Goal: Task Accomplishment & Management: Use online tool/utility

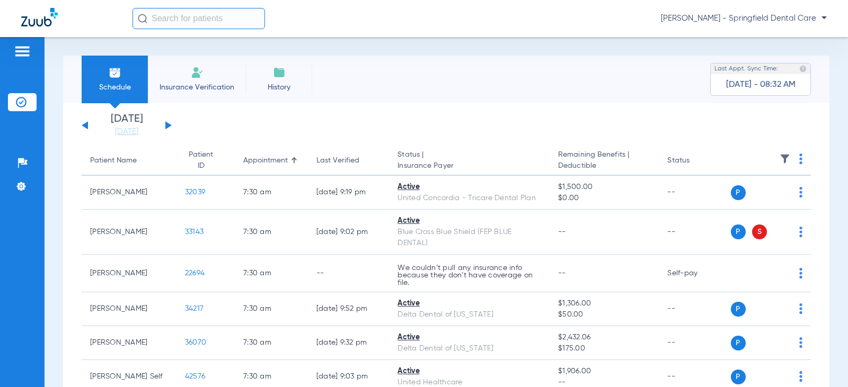
click at [202, 21] on input "text" at bounding box center [199, 18] width 133 height 21
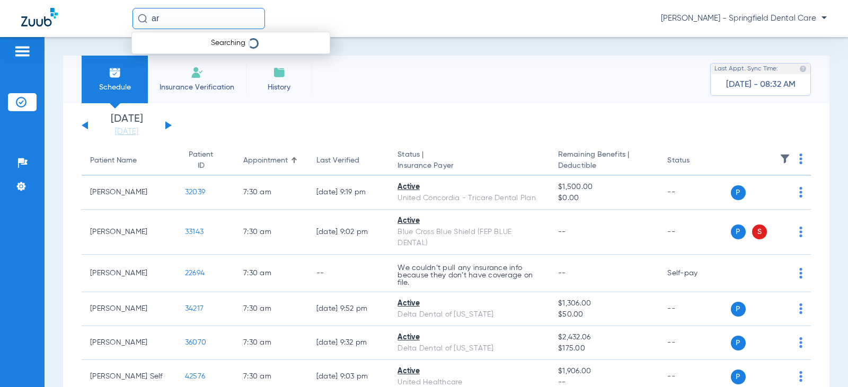
type input "a"
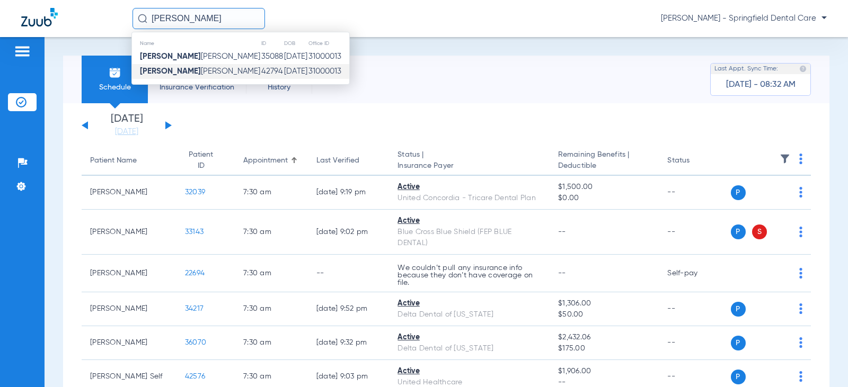
type input "[PERSON_NAME]"
click at [186, 76] on td "[PERSON_NAME]" at bounding box center [196, 71] width 129 height 15
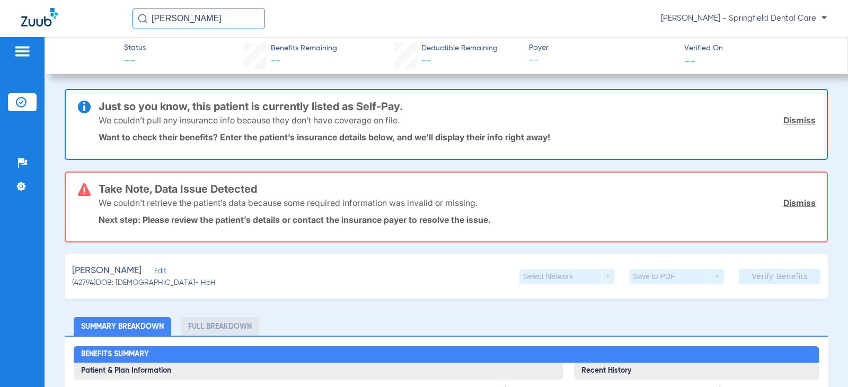
click at [154, 273] on span "Edit" at bounding box center [159, 273] width 10 height 10
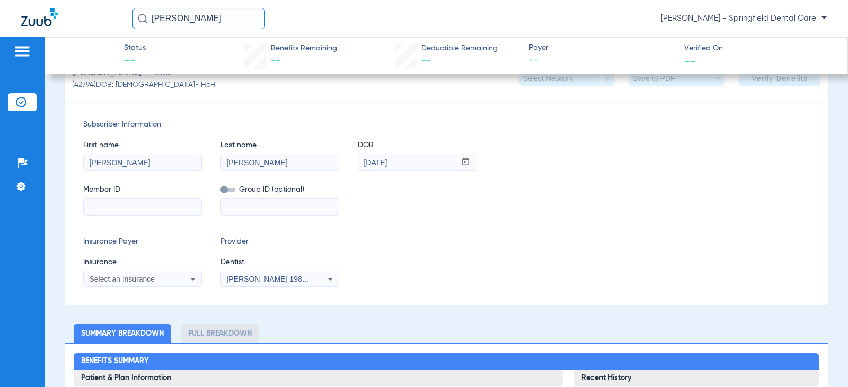
scroll to position [212, 0]
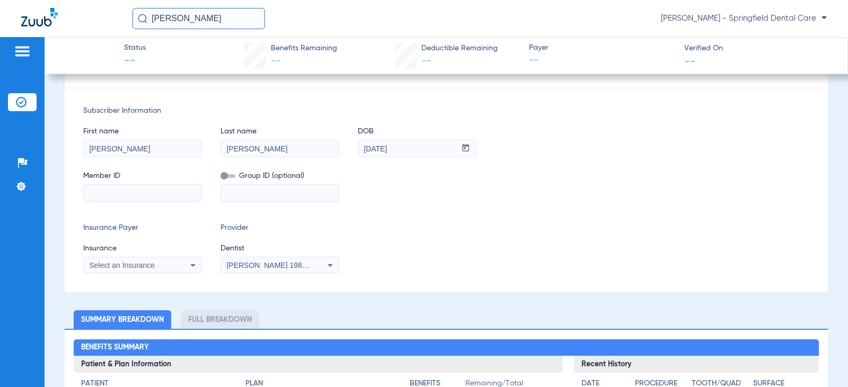
click at [140, 198] on input at bounding box center [143, 193] width 118 height 17
paste input "8666392952"
type input "8666392952"
click at [126, 269] on div "Select an Insurance" at bounding box center [143, 265] width 118 height 13
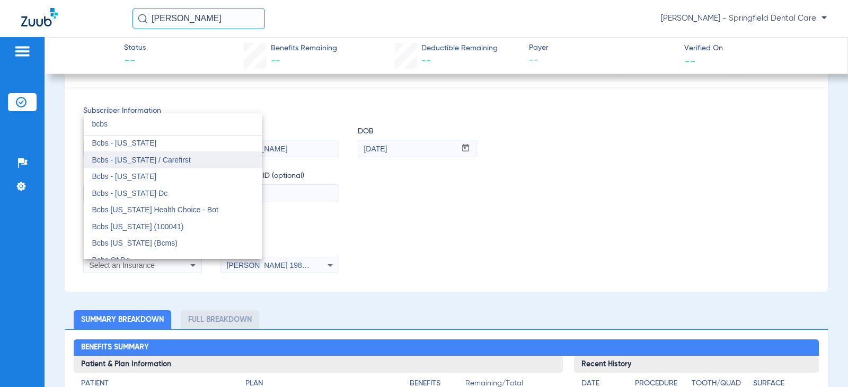
scroll to position [0, 0]
type input "b"
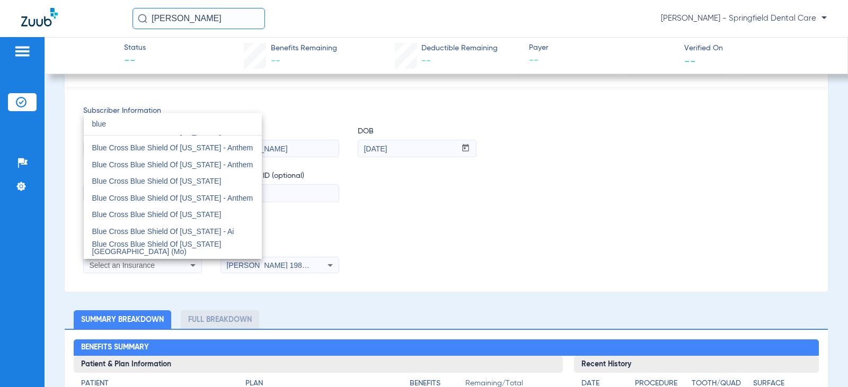
scroll to position [159, 0]
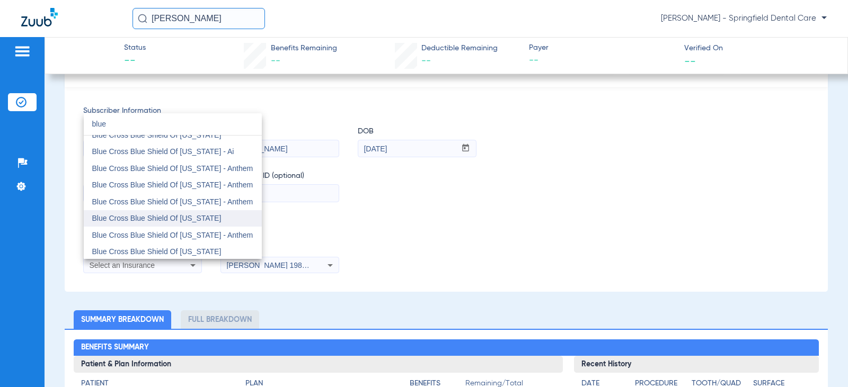
type input "blue"
click at [187, 217] on span "Blue Cross Blue Shield Of [US_STATE]" at bounding box center [156, 218] width 129 height 8
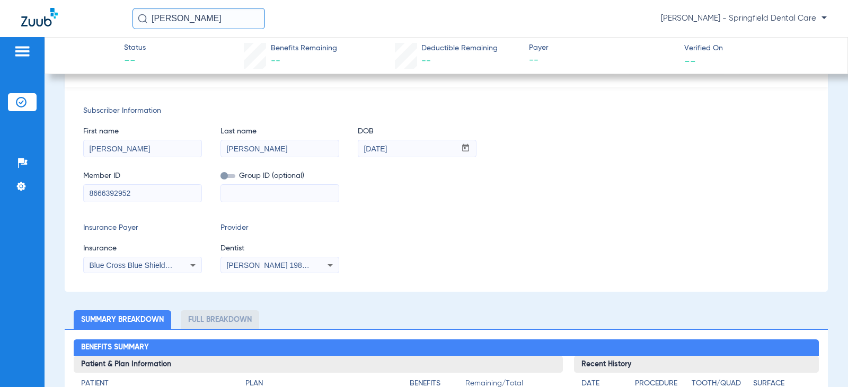
click at [246, 261] on span "[PERSON_NAME] 1982829420" at bounding box center [278, 265] width 104 height 8
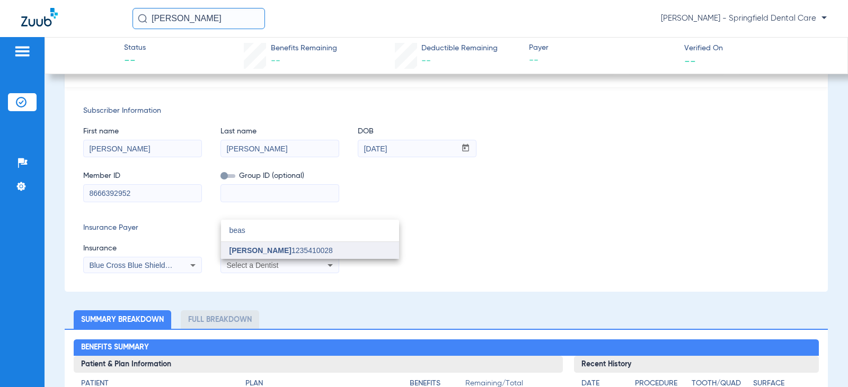
type input "beas"
click at [257, 251] on span "[PERSON_NAME]" at bounding box center [260, 250] width 62 height 8
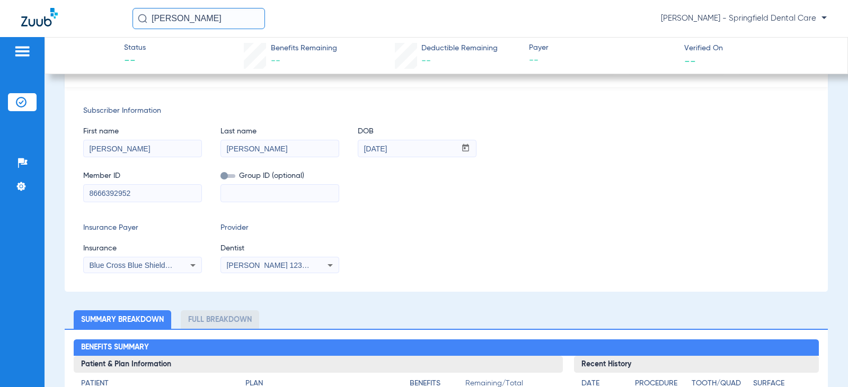
click at [398, 227] on div "Insurance Payer Insurance Blue Cross Blue Shield Of [US_STATE] Provider Dentist…" at bounding box center [446, 248] width 726 height 51
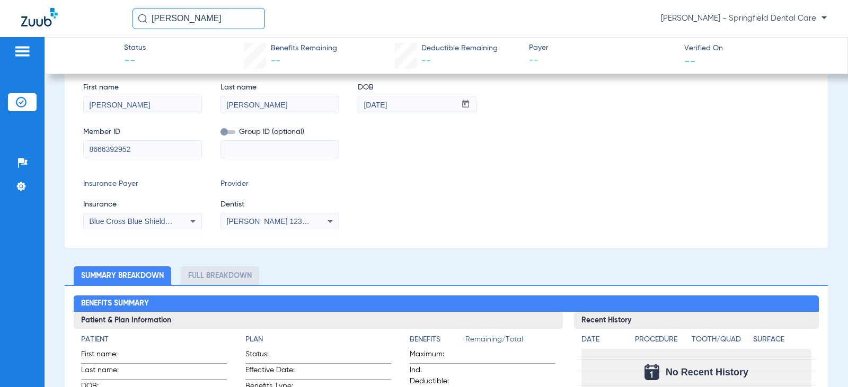
scroll to position [0, 0]
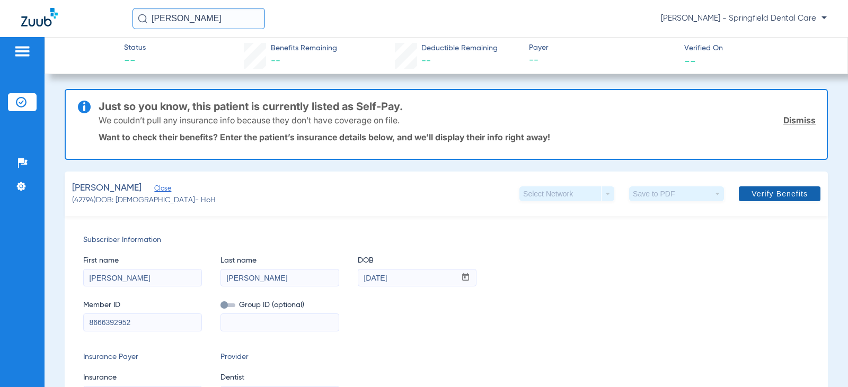
click at [772, 195] on span "Verify Benefits" at bounding box center [780, 194] width 56 height 8
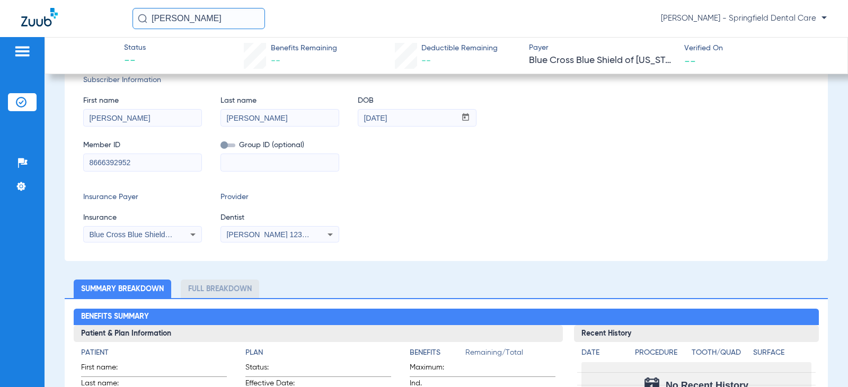
scroll to position [212, 0]
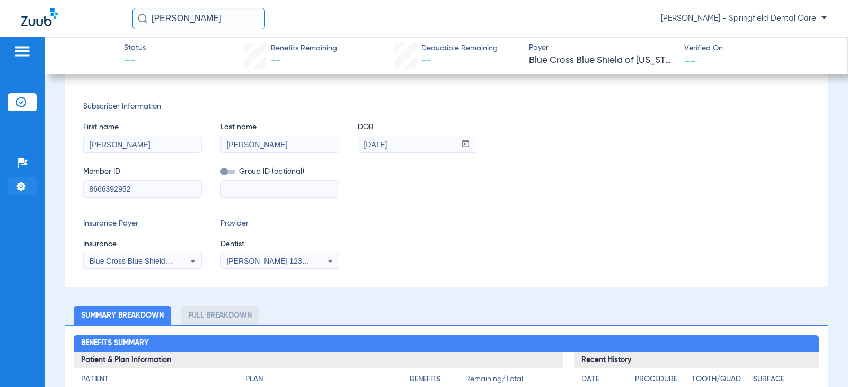
drag, startPoint x: 163, startPoint y: 193, endPoint x: 10, endPoint y: 191, distance: 153.2
click at [10, 191] on div "Patients Insurance Verification Setup Help Center Settings Status -- Benefits R…" at bounding box center [424, 230] width 848 height 387
paste input "24616850"
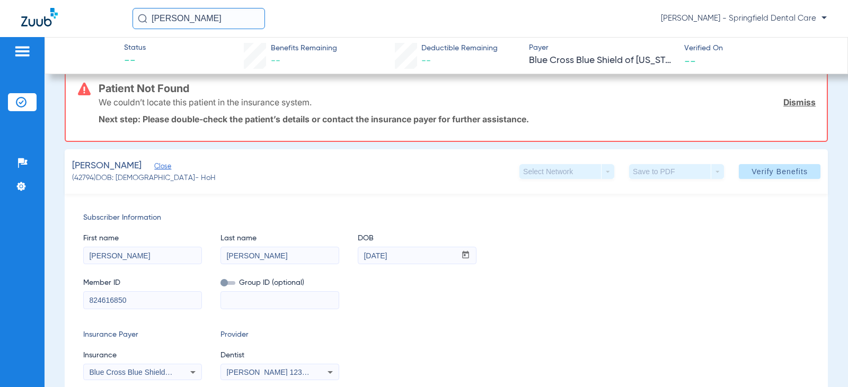
scroll to position [0, 0]
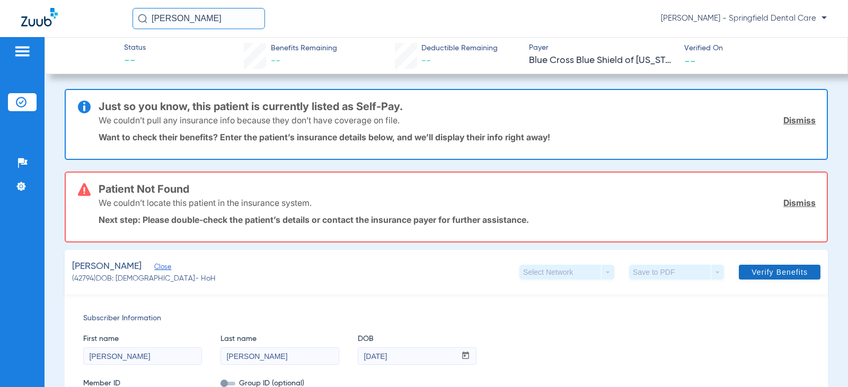
type input "824616850"
click at [743, 275] on span at bounding box center [780, 272] width 82 height 25
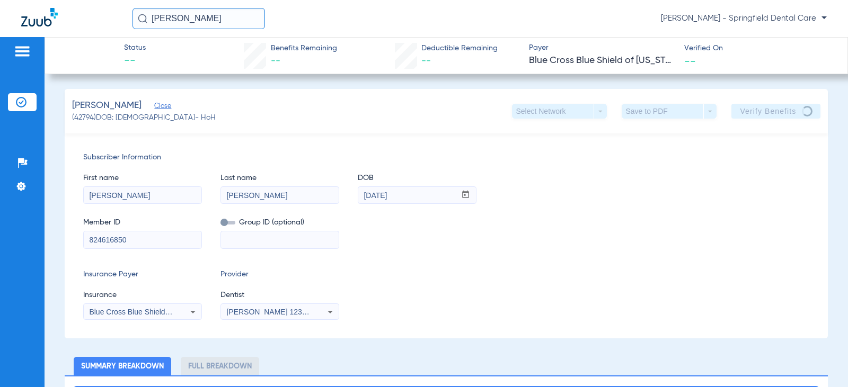
click at [566, 248] on div "Member ID 824616850 Group ID (optional)" at bounding box center [446, 228] width 726 height 41
